Goal: Book appointment/travel/reservation

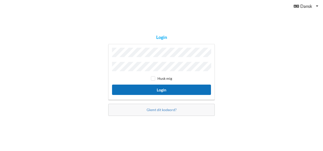
click at [161, 86] on button "Login" at bounding box center [161, 90] width 99 height 10
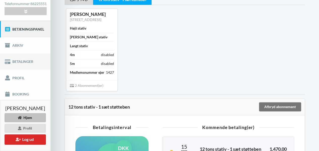
scroll to position [44, 0]
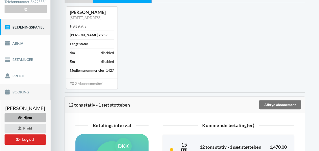
click at [27, 93] on link "Booking" at bounding box center [25, 92] width 51 height 16
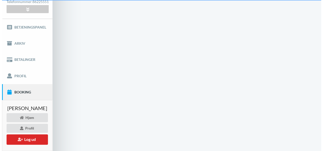
scroll to position [10, 0]
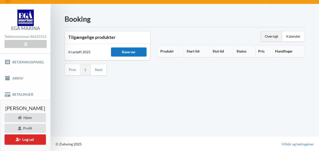
click at [138, 52] on div "Reserver" at bounding box center [129, 51] width 36 height 9
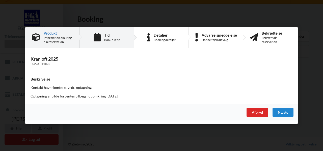
click at [109, 37] on div "Tid" at bounding box center [112, 35] width 16 height 4
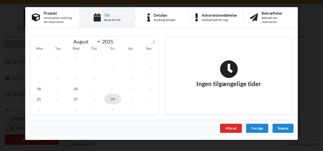
click at [112, 102] on span "29" at bounding box center [113, 99] width 17 height 10
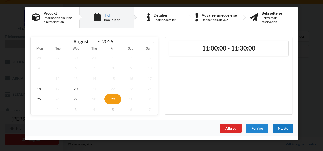
click at [280, 127] on div "Næste" at bounding box center [283, 128] width 21 height 9
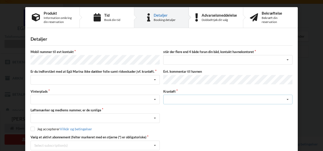
click at [278, 98] on div "Søsætning" at bounding box center [227, 100] width 129 height 10
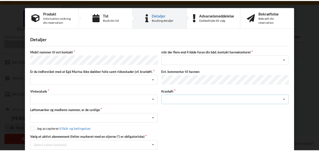
scroll to position [26, 0]
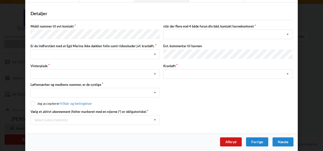
click at [233, 139] on div "Afbryd" at bounding box center [231, 141] width 22 height 9
